Goal: Information Seeking & Learning: Learn about a topic

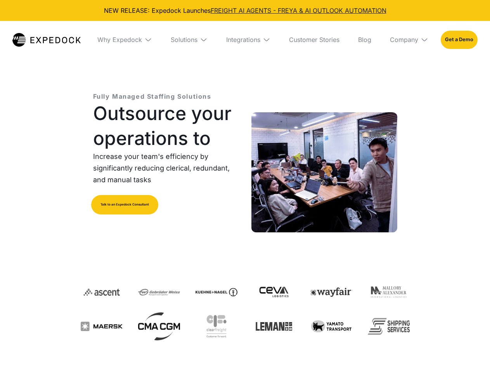
select select
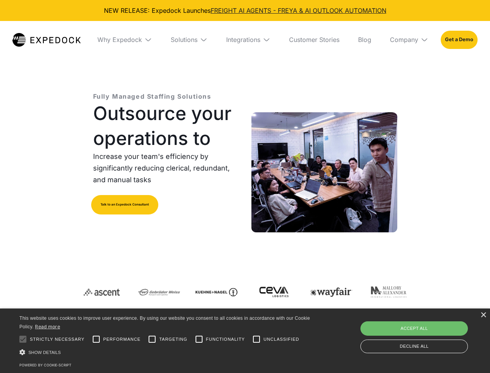
click at [245, 40] on div "Integrations" at bounding box center [243, 40] width 34 height 8
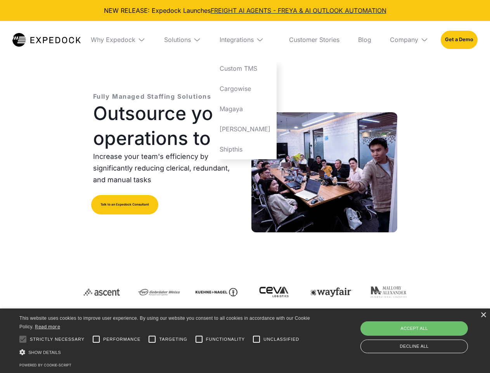
click at [125, 40] on div "Why Expedock" at bounding box center [113, 40] width 45 height 8
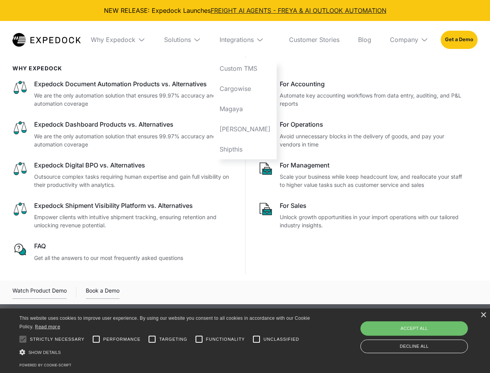
click at [189, 40] on div "Solutions" at bounding box center [177, 40] width 27 height 8
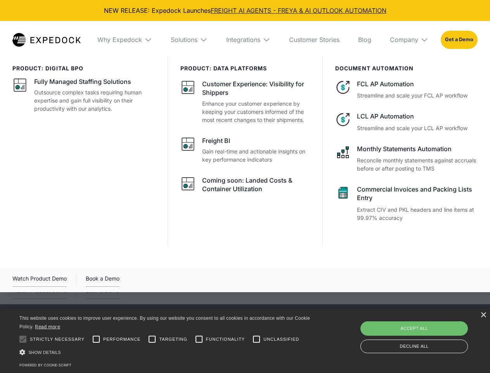
click at [248, 40] on div "Integrations" at bounding box center [243, 40] width 34 height 8
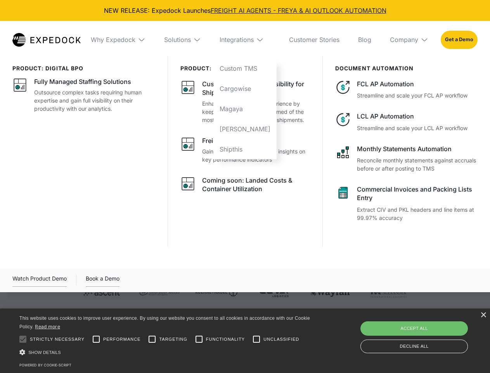
click at [409, 40] on div "Company" at bounding box center [404, 40] width 28 height 8
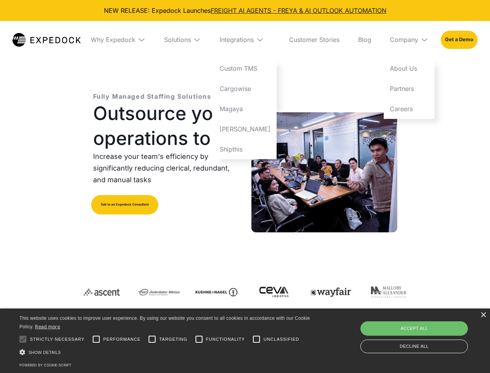
click at [23, 339] on div at bounding box center [23, 339] width 16 height 16
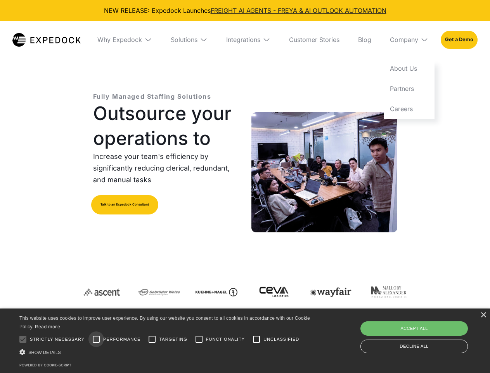
click at [96, 339] on input "Performance" at bounding box center [96, 339] width 16 height 16
checkbox input "true"
